Goal: Find specific page/section: Find specific page/section

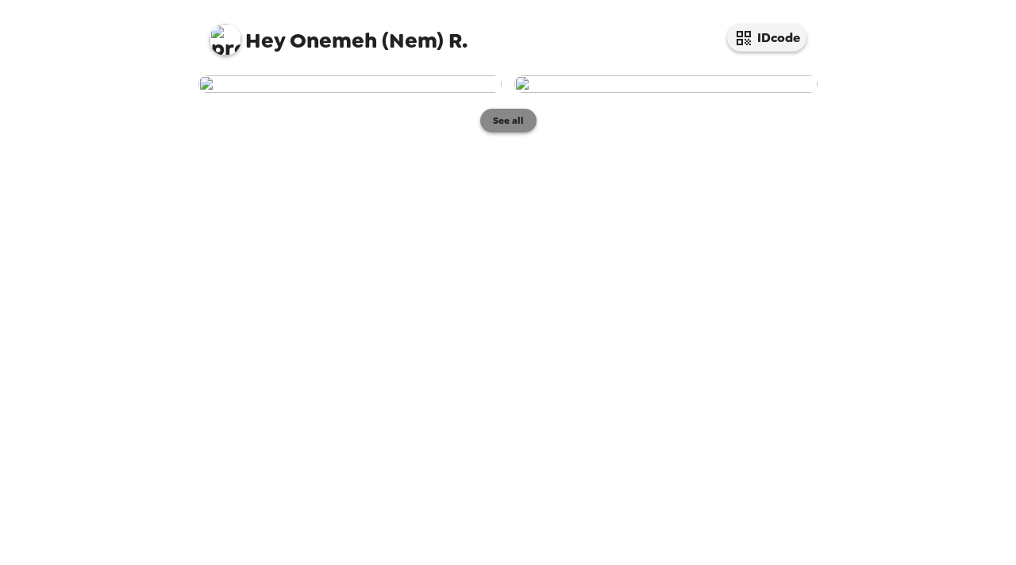
click at [508, 133] on button "See all" at bounding box center [508, 121] width 56 height 24
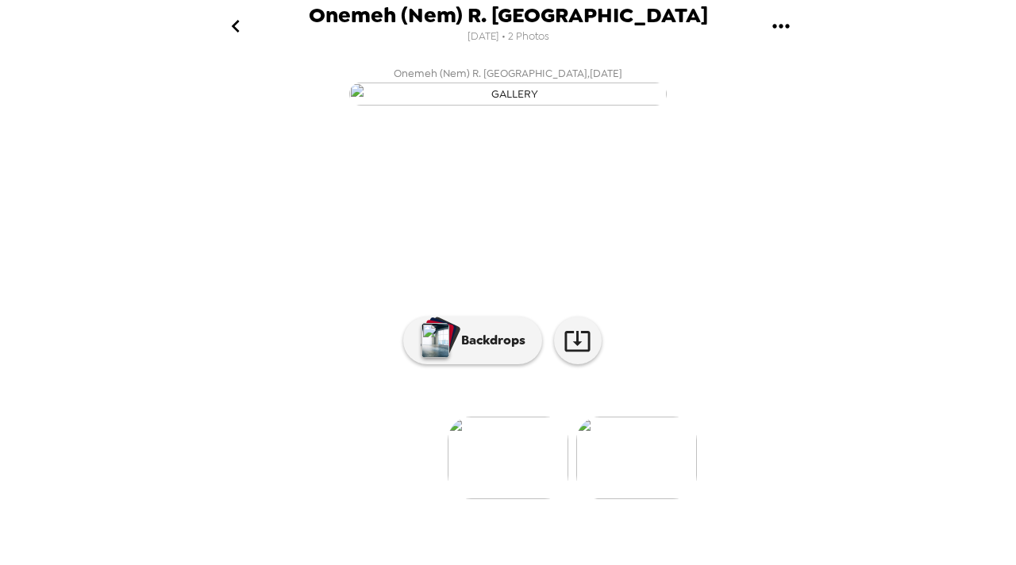
click at [632, 499] on img at bounding box center [636, 458] width 121 height 83
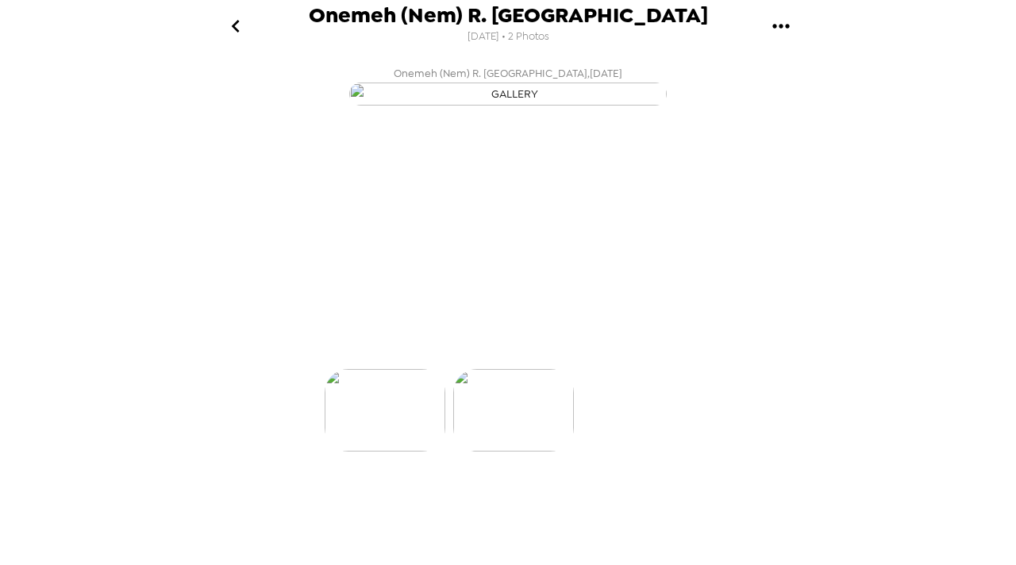
scroll to position [0, 127]
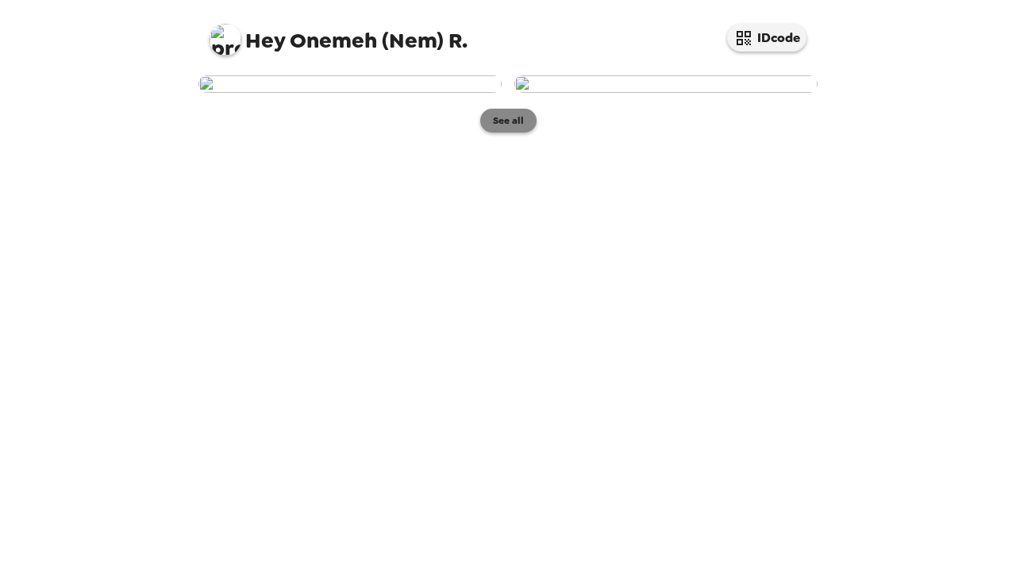
click at [498, 133] on button "See all" at bounding box center [508, 121] width 56 height 24
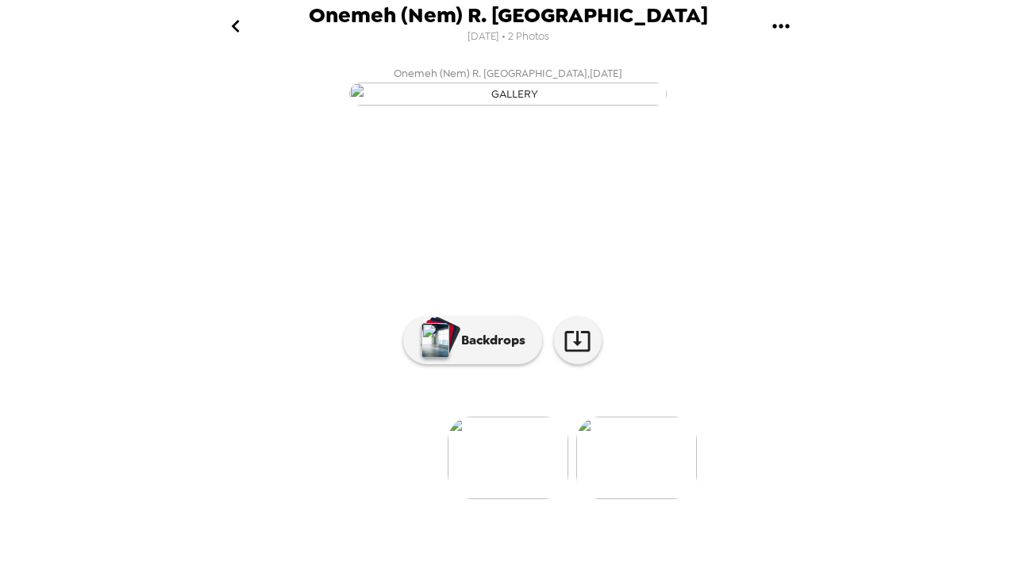
click at [240, 37] on icon "go back" at bounding box center [235, 25] width 25 height 25
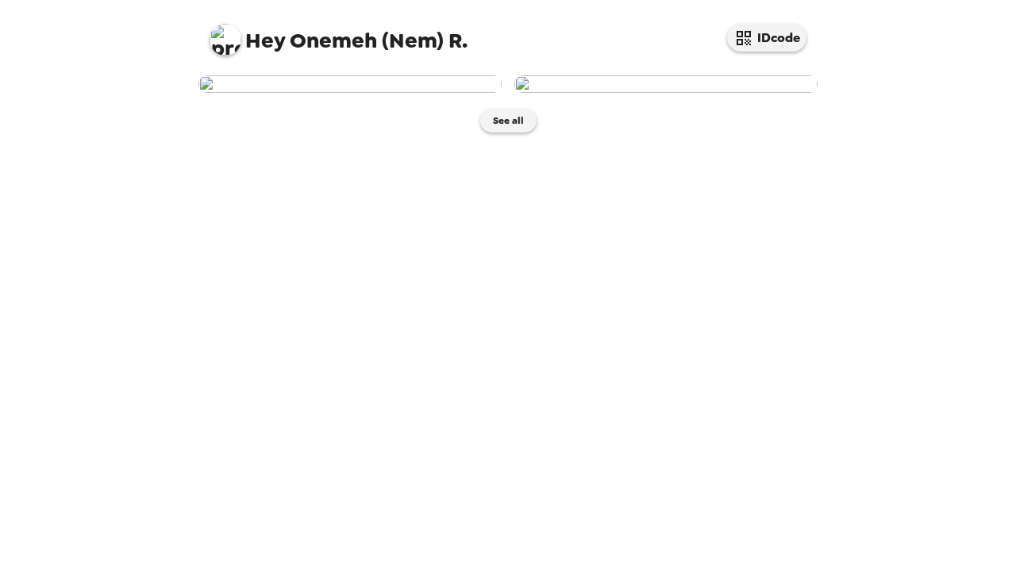
click at [663, 93] on img at bounding box center [665, 83] width 303 height 17
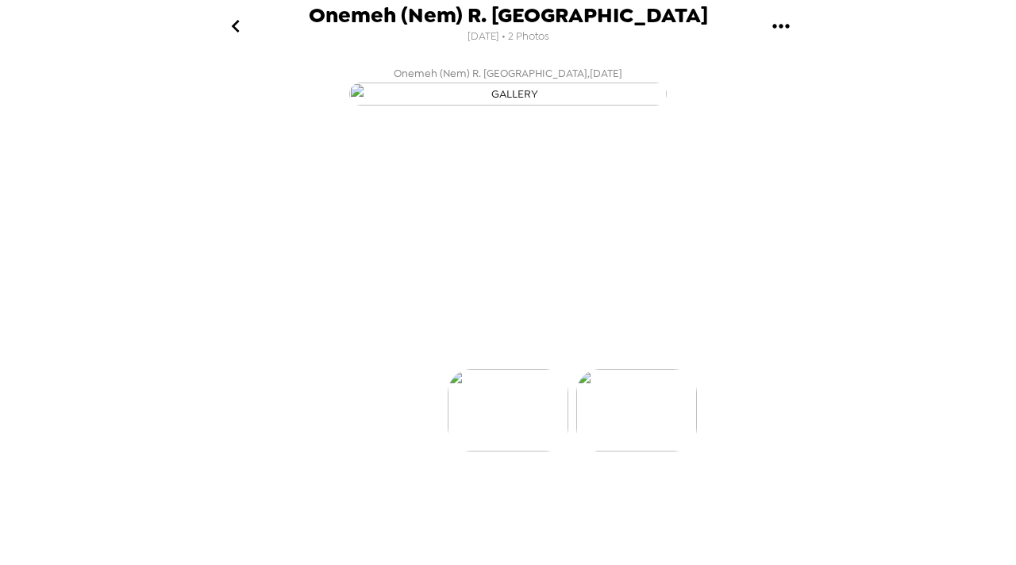
scroll to position [0, 127]
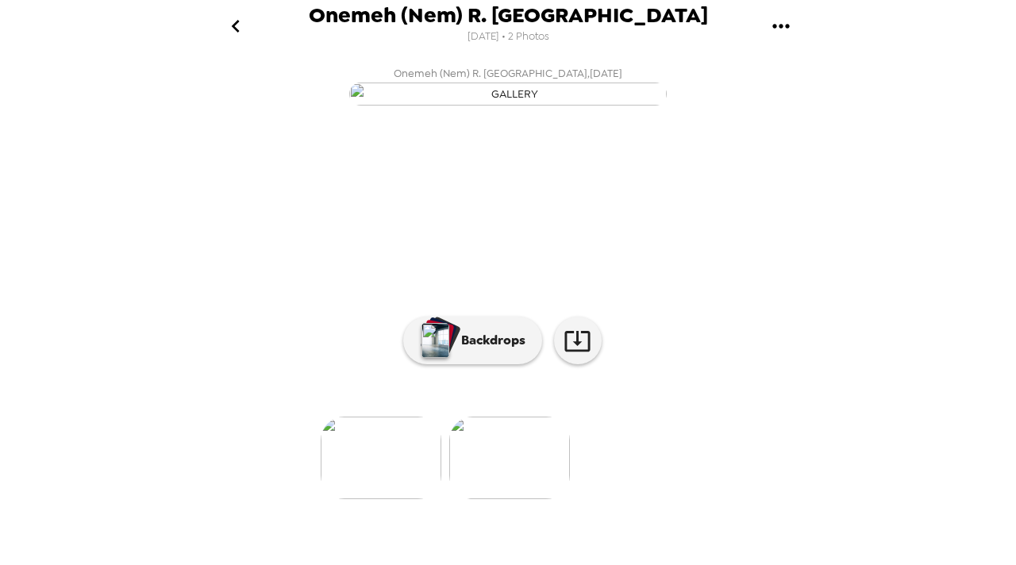
click at [236, 24] on icon "go back" at bounding box center [235, 25] width 25 height 25
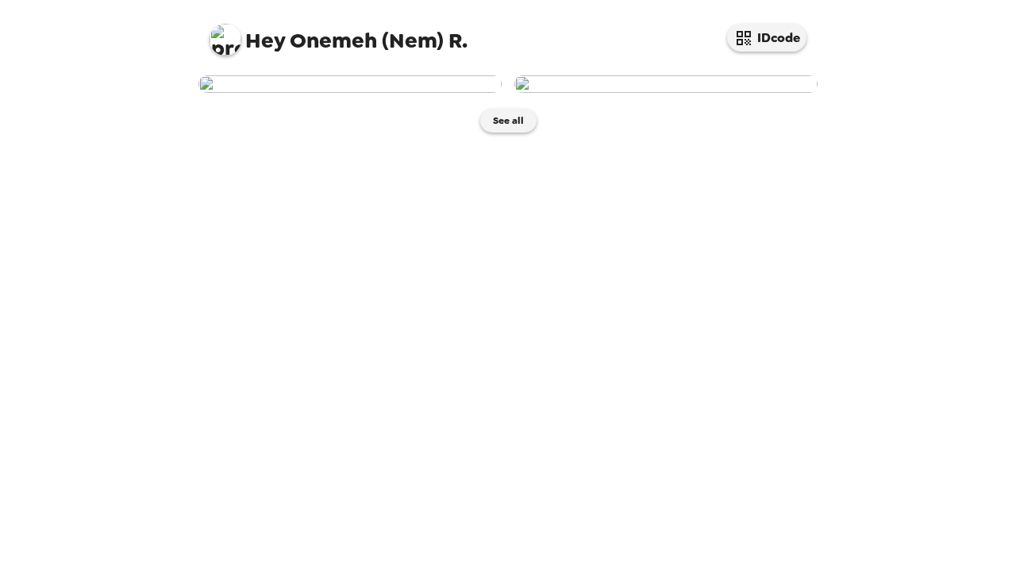
click at [648, 93] on img at bounding box center [665, 83] width 303 height 17
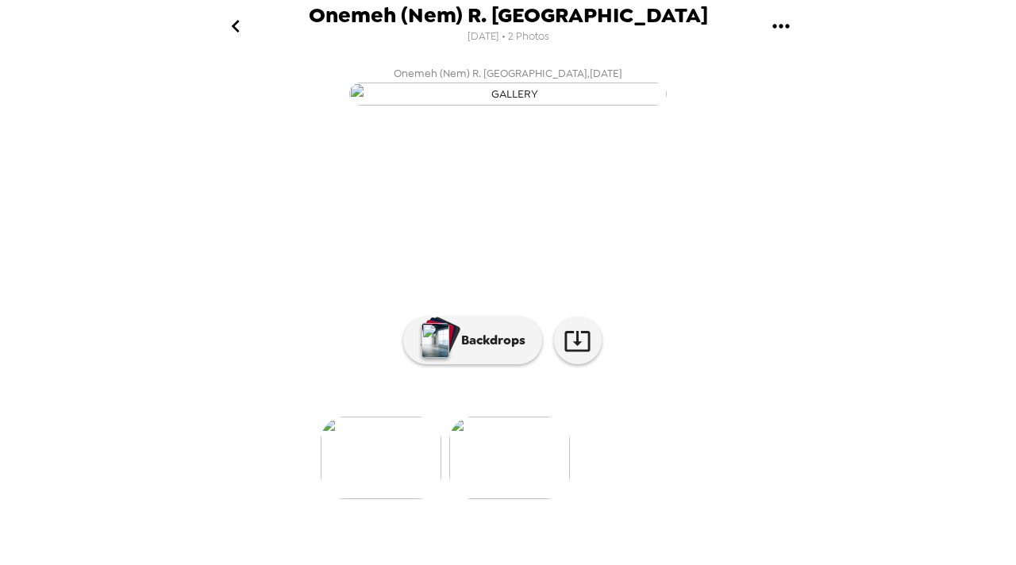
click at [230, 31] on icon "go back" at bounding box center [235, 25] width 25 height 25
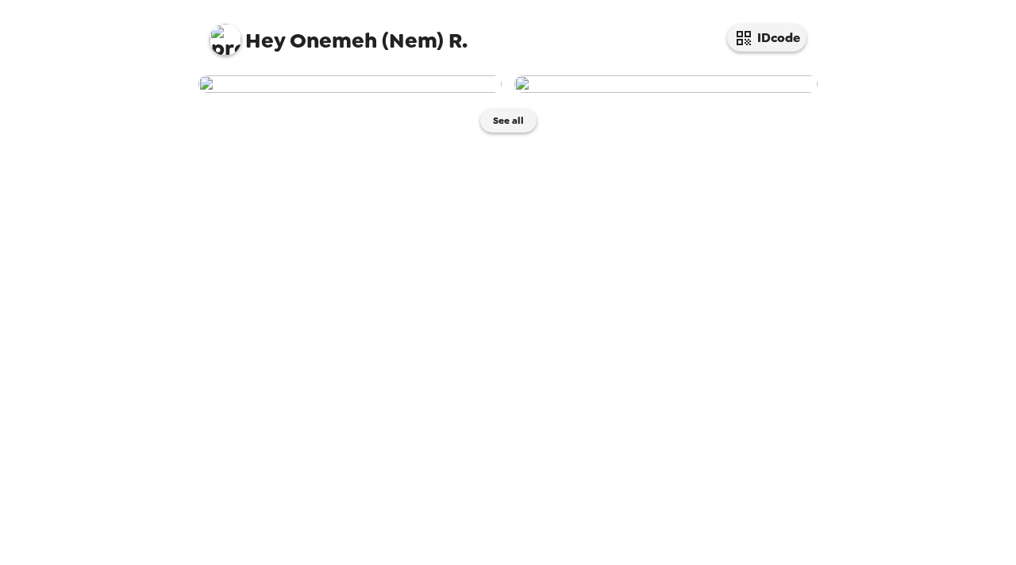
click at [699, 93] on img at bounding box center [665, 83] width 303 height 17
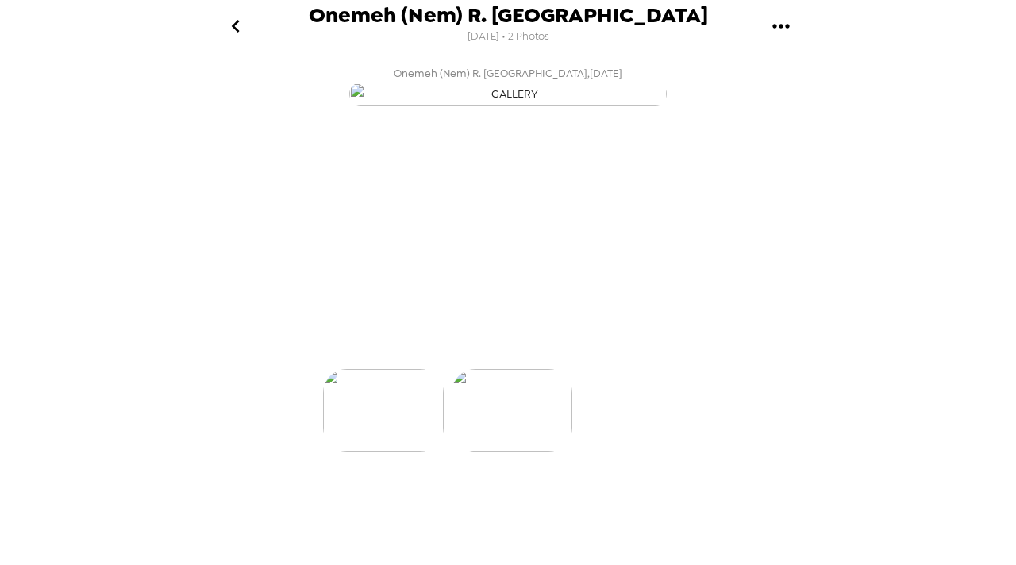
scroll to position [0, 127]
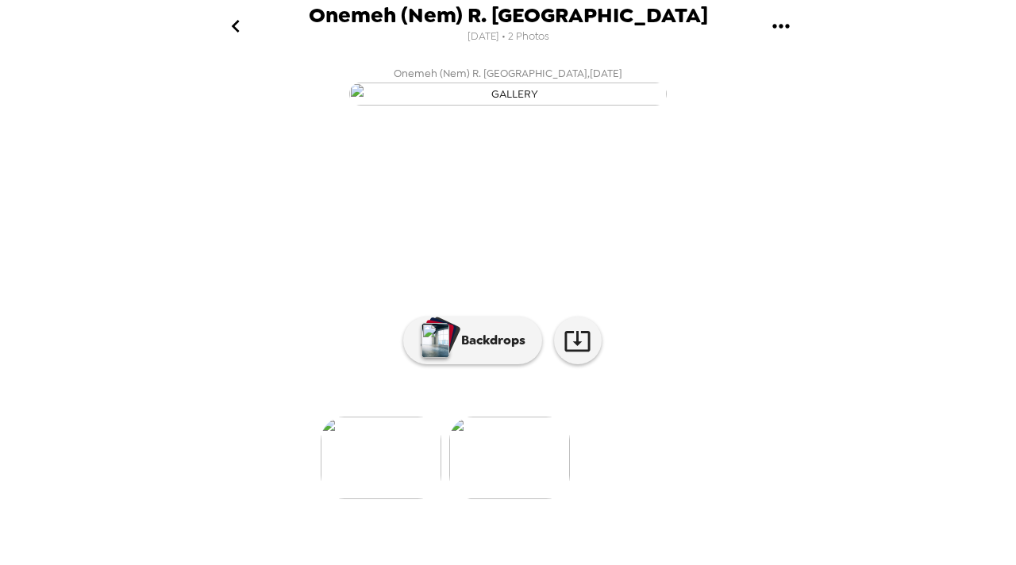
click at [851, 196] on div "Onemeh (Nem) R. Erakpotobor 10/3/2025 • 2 Photos Onemeh (Nem) R. Erakpotobor , …" at bounding box center [508, 282] width 1016 height 565
click at [902, 228] on div "Onemeh (Nem) R. Erakpotobor 10/3/2025 • 2 Photos Onemeh (Nem) R. Erakpotobor , …" at bounding box center [508, 282] width 1016 height 565
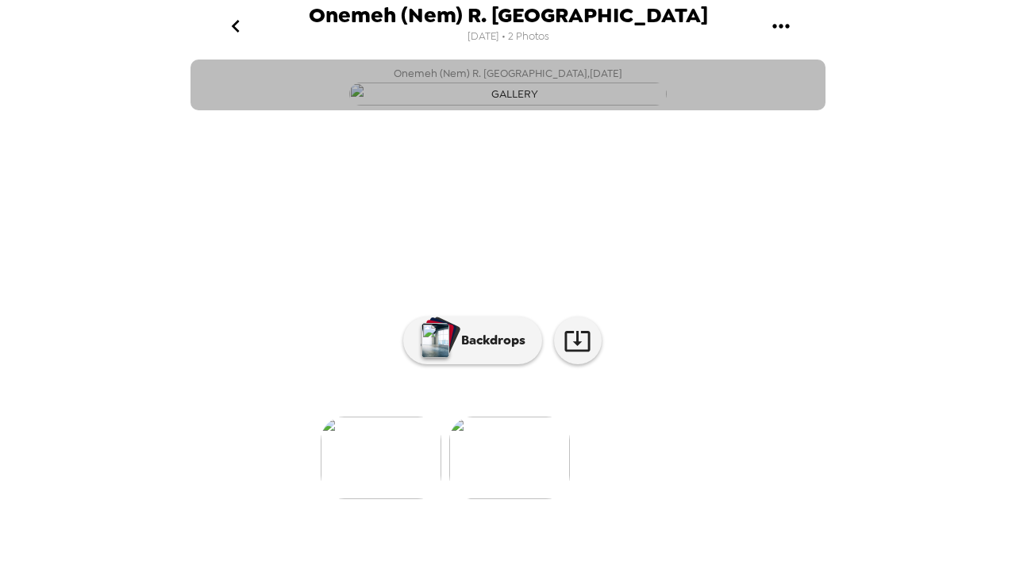
click at [584, 106] on img "button" at bounding box center [507, 94] width 317 height 23
click at [599, 106] on img "button" at bounding box center [507, 94] width 317 height 23
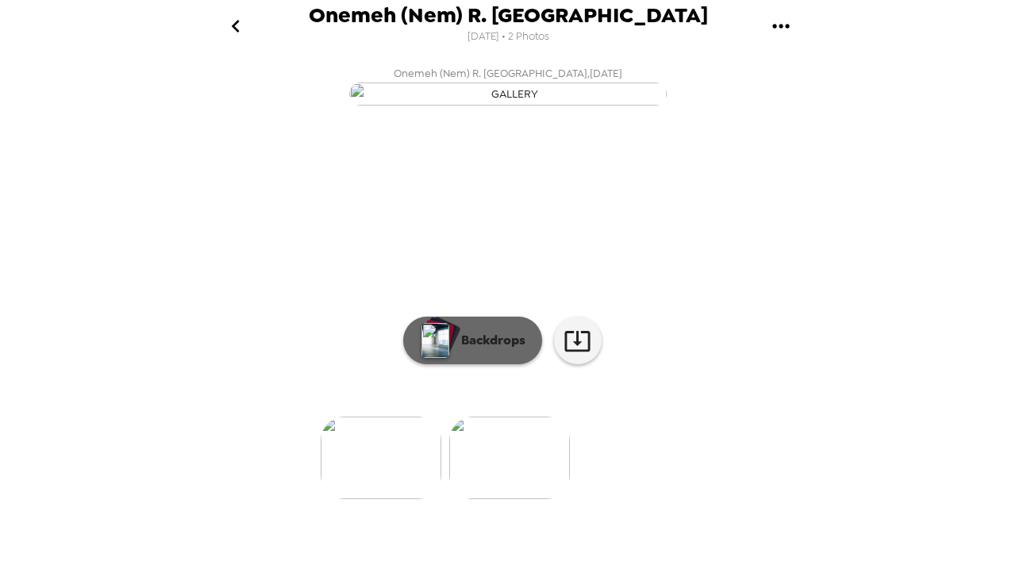
click at [480, 364] on button "Backdrops" at bounding box center [472, 341] width 139 height 48
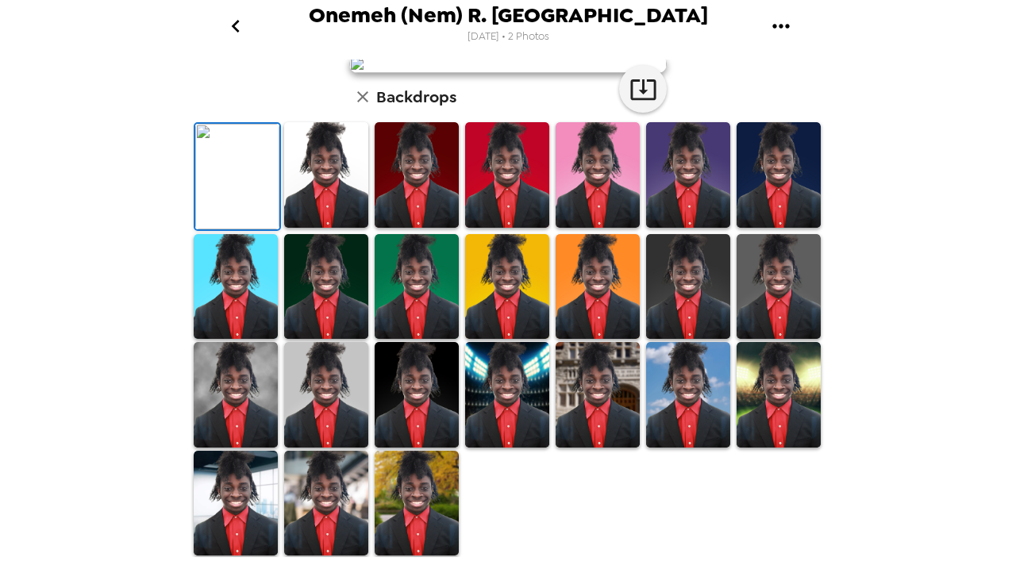
scroll to position [0, 0]
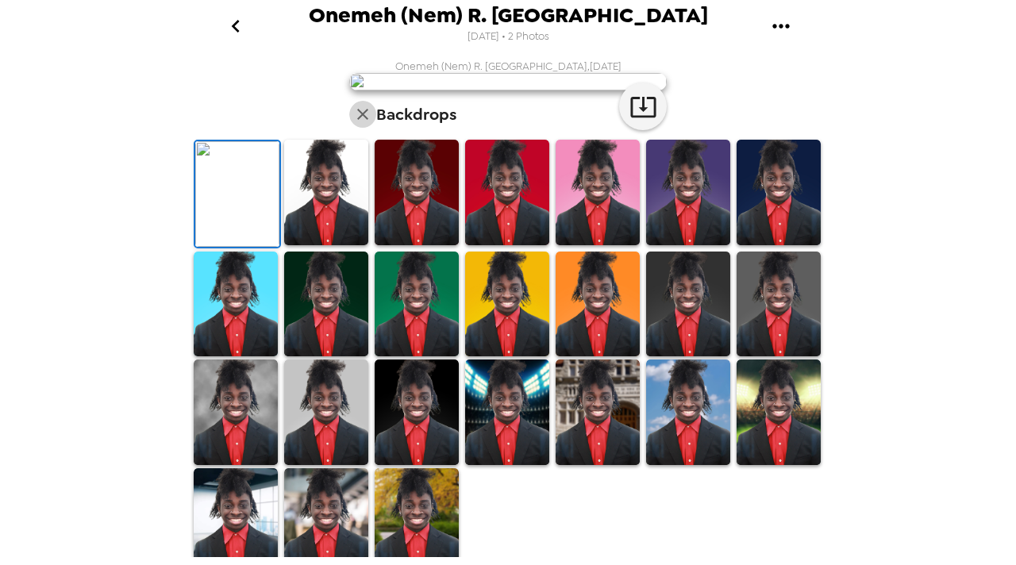
click at [357, 124] on icon "button" at bounding box center [362, 114] width 19 height 19
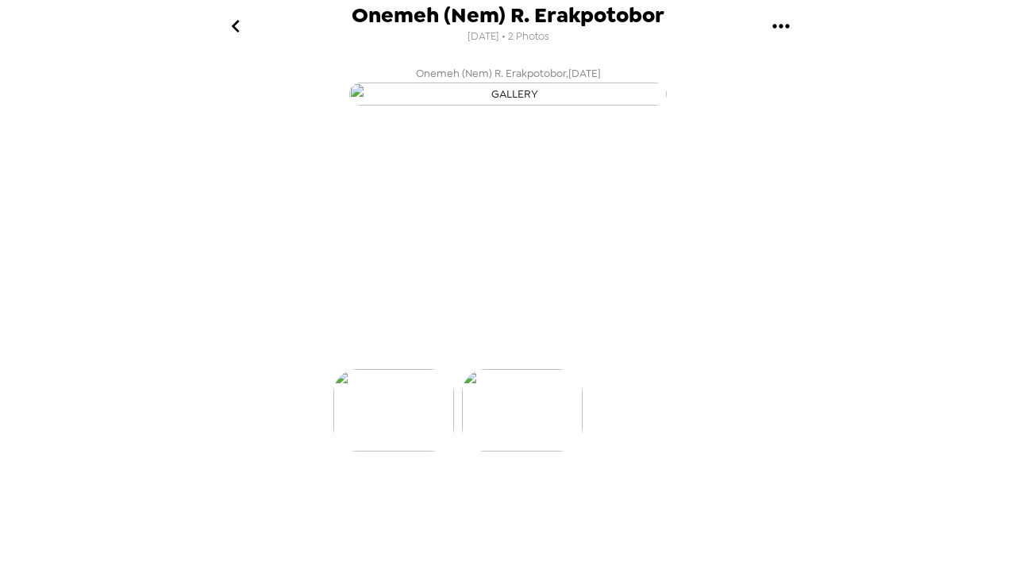
scroll to position [0, 127]
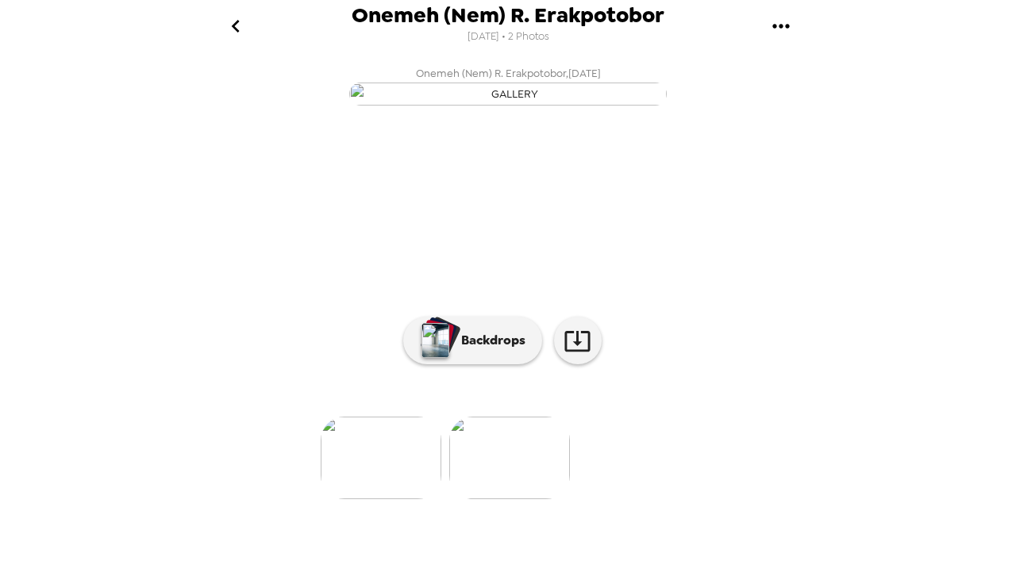
click at [770, 17] on icon "gallery menu" at bounding box center [780, 25] width 25 height 25
click at [700, 85] on div at bounding box center [508, 282] width 1016 height 565
click at [241, 22] on icon "go back" at bounding box center [235, 25] width 25 height 25
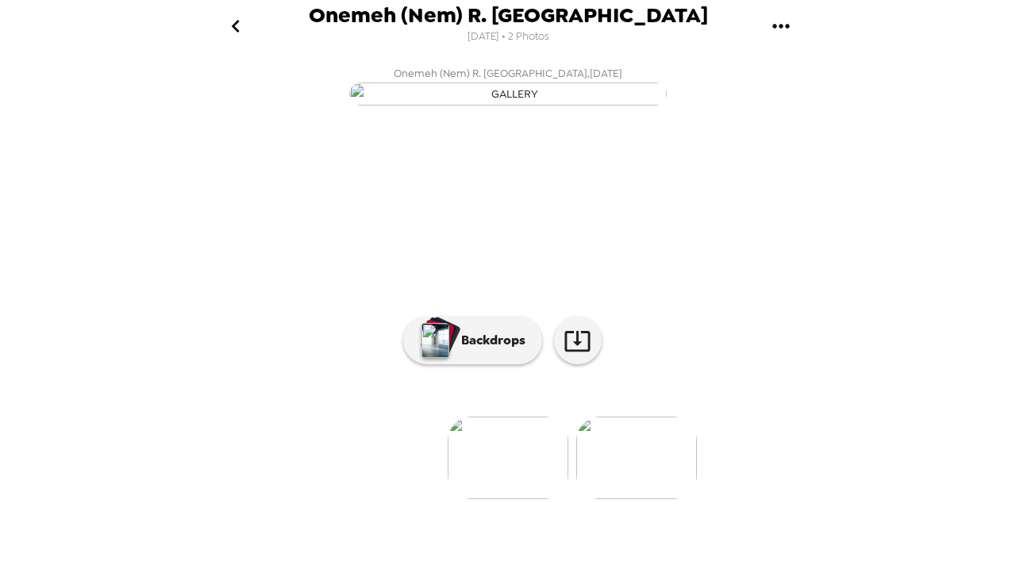
click at [237, 17] on icon "go back" at bounding box center [235, 25] width 25 height 25
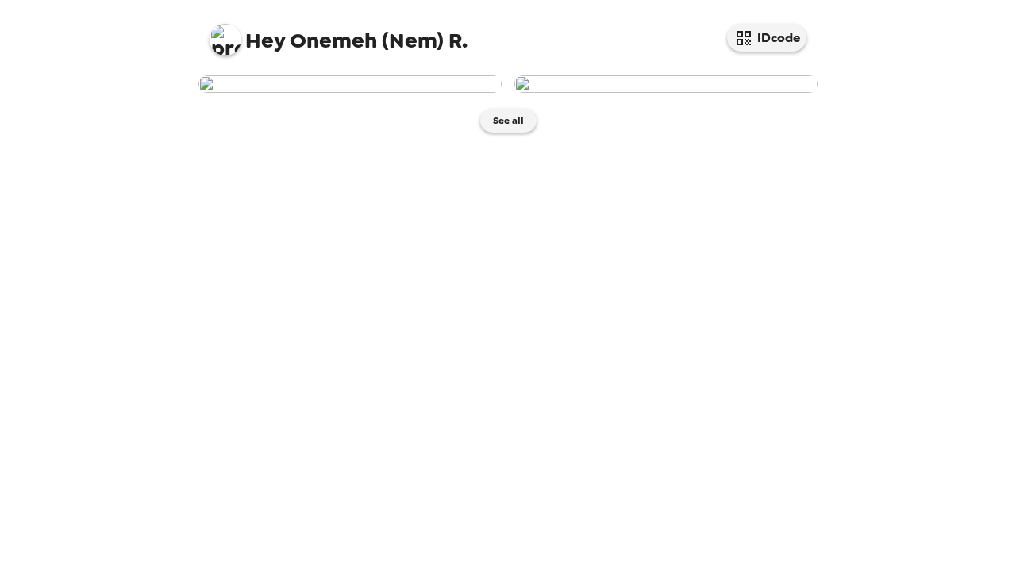
click at [678, 93] on img at bounding box center [665, 83] width 303 height 17
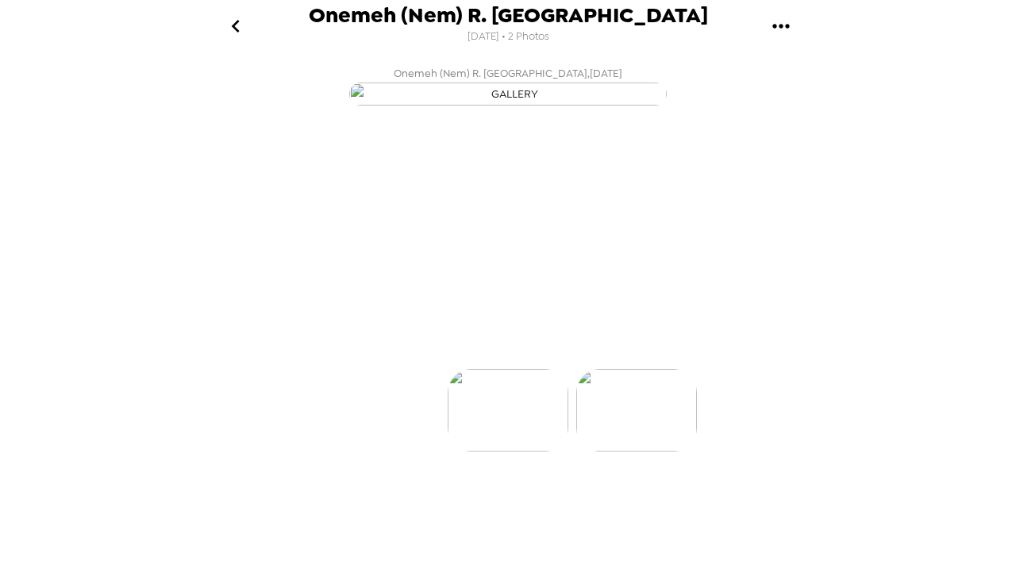
scroll to position [0, 127]
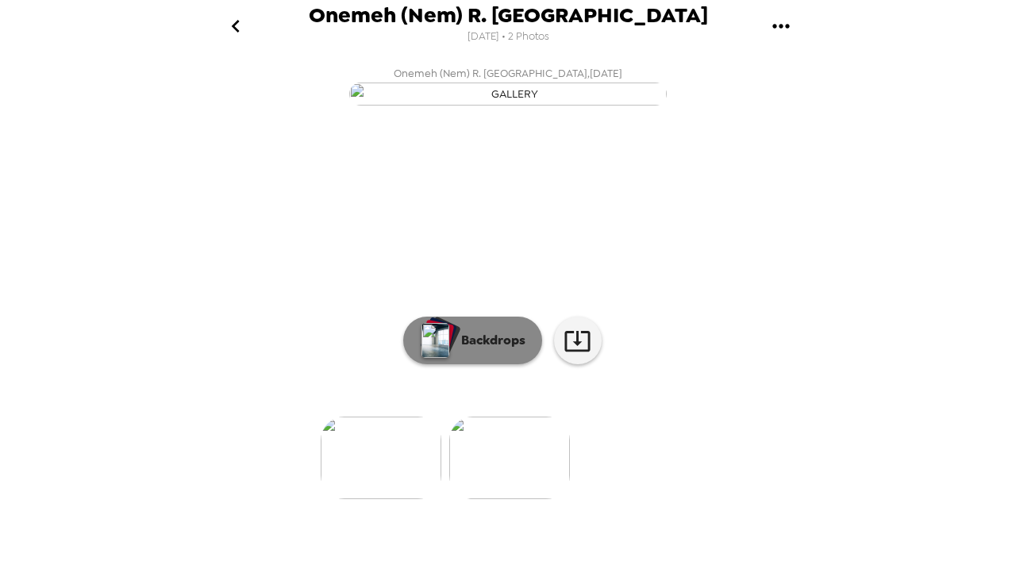
click at [507, 350] on p "Backdrops" at bounding box center [489, 340] width 72 height 19
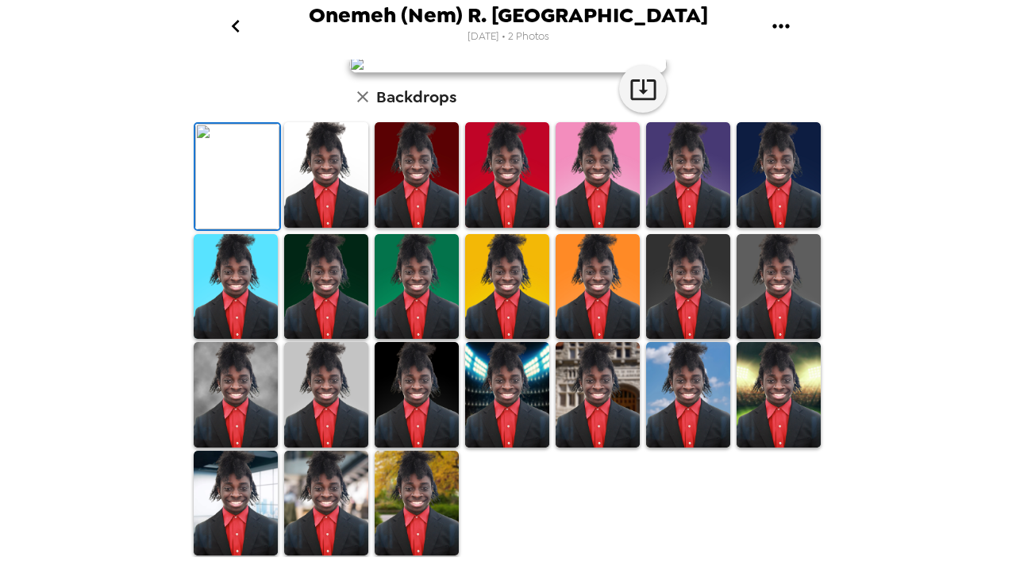
scroll to position [398, 0]
click at [235, 20] on icon "go back" at bounding box center [235, 25] width 25 height 25
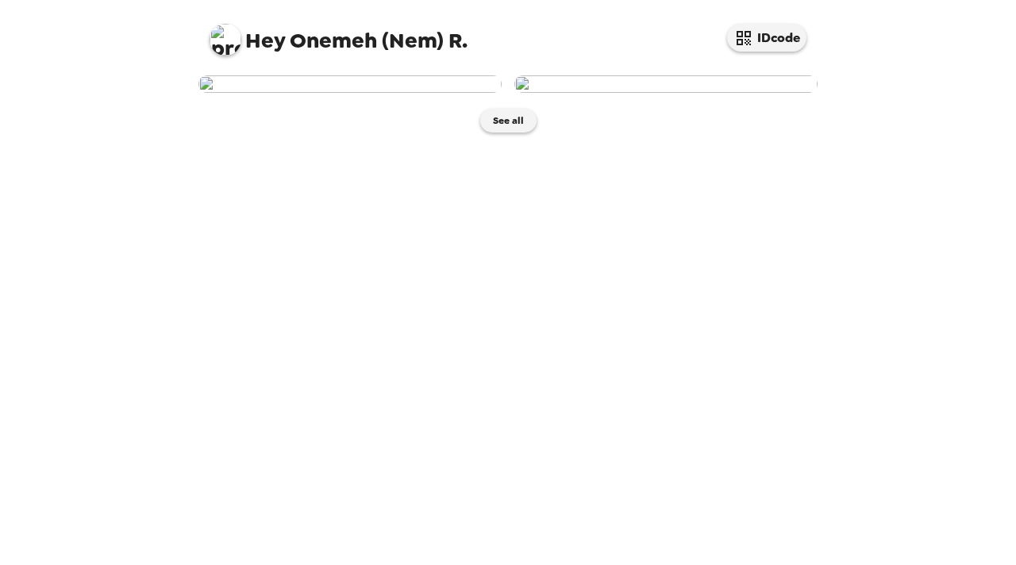
click at [683, 93] on img at bounding box center [665, 83] width 303 height 17
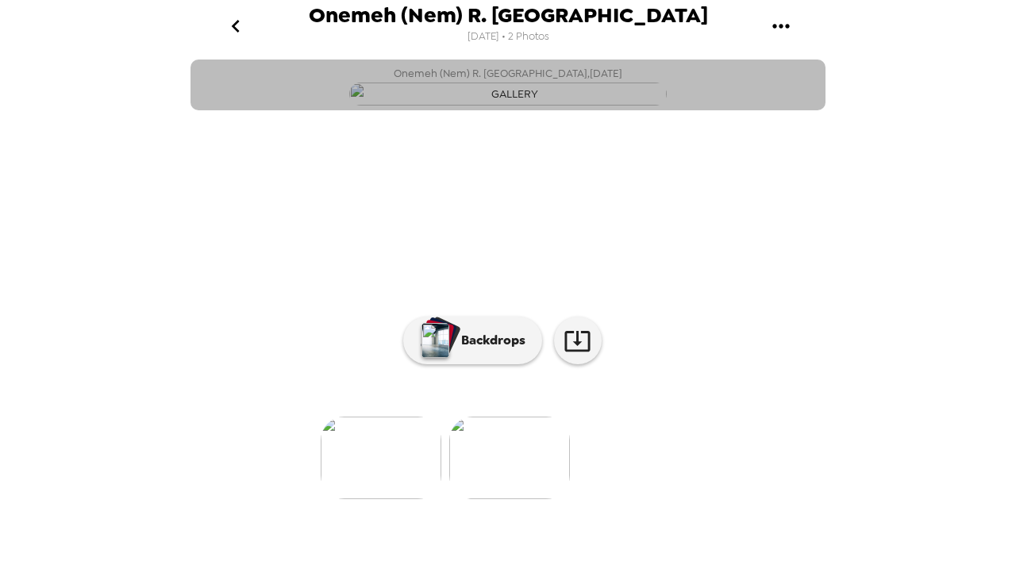
click at [802, 110] on button "Onemeh (Nem) R. [GEOGRAPHIC_DATA] , [DATE]" at bounding box center [507, 85] width 635 height 51
